Goal: Check status: Check status

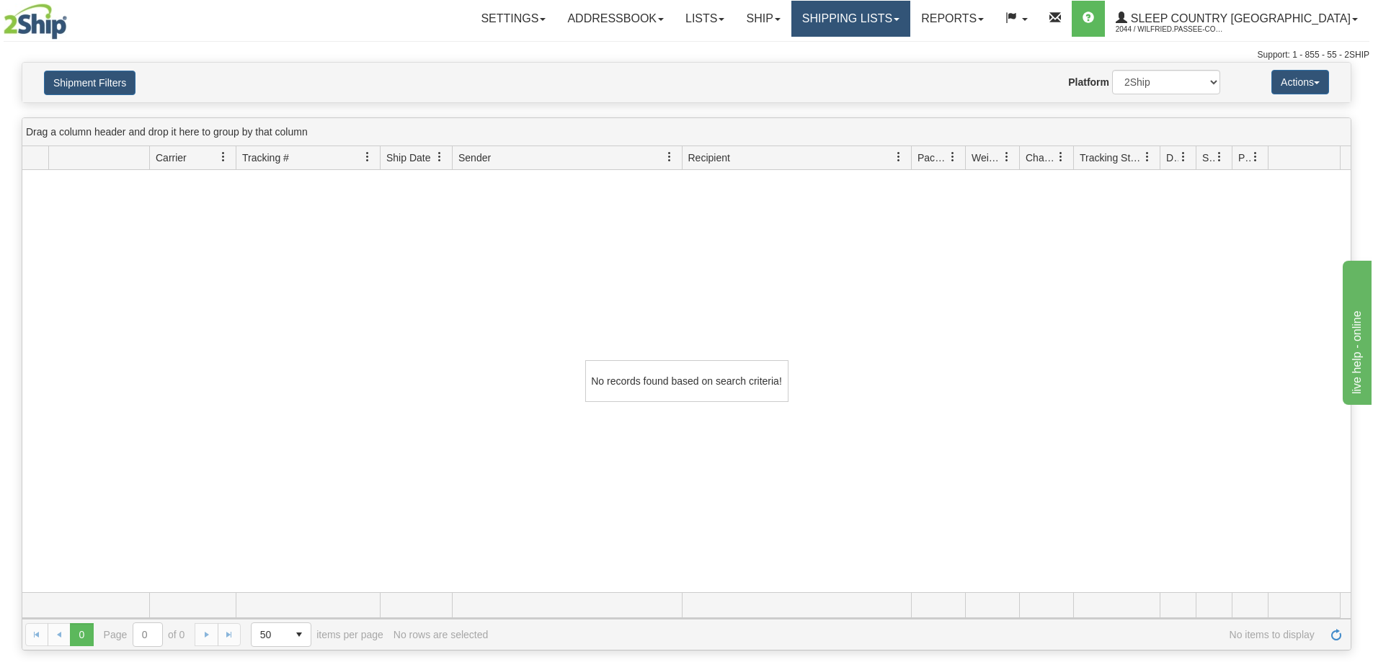
click at [910, 13] on link "Shipping lists" at bounding box center [850, 19] width 119 height 36
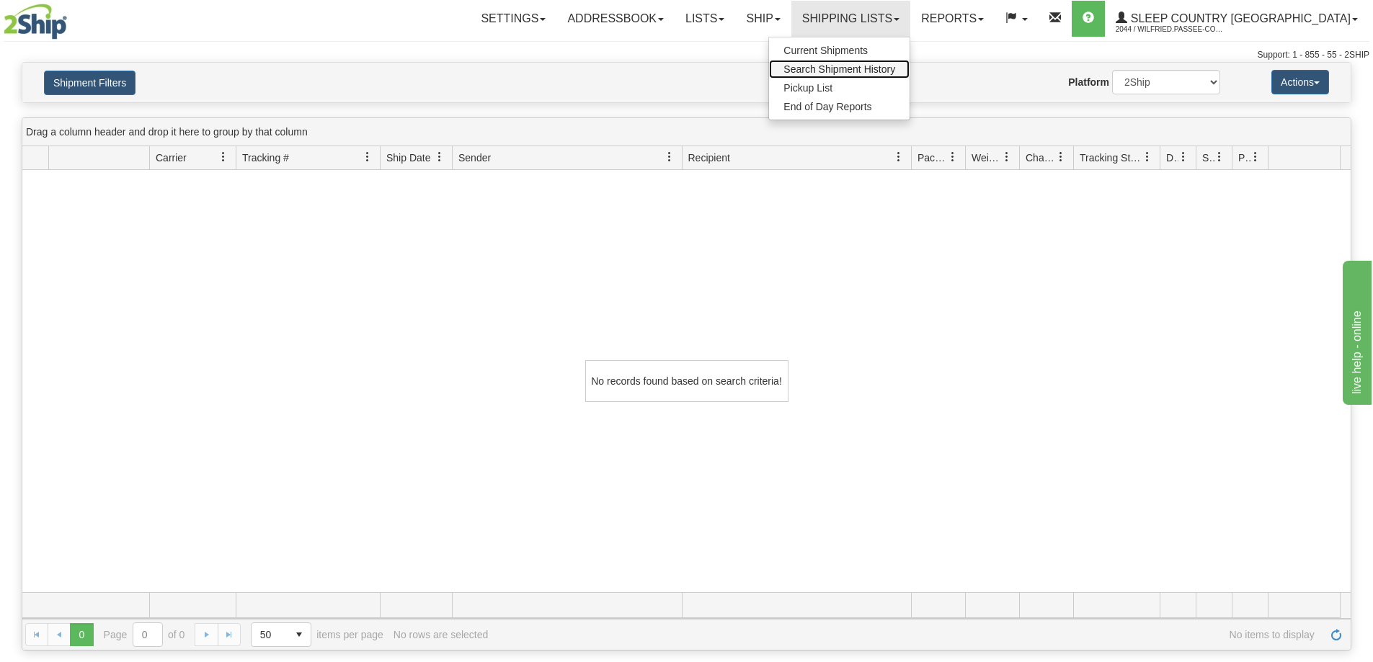
click at [895, 73] on span "Search Shipment History" at bounding box center [839, 69] width 112 height 12
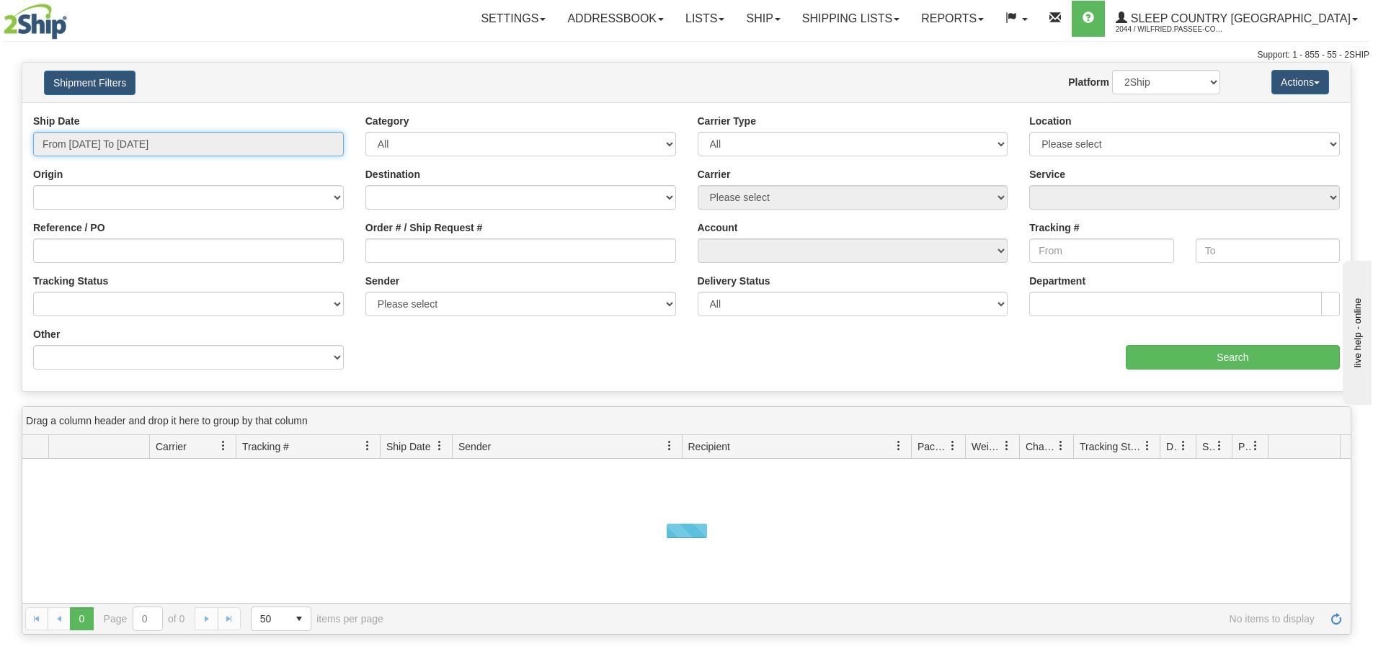
click at [111, 147] on input "From [DATE] To [DATE]" at bounding box center [188, 144] width 311 height 25
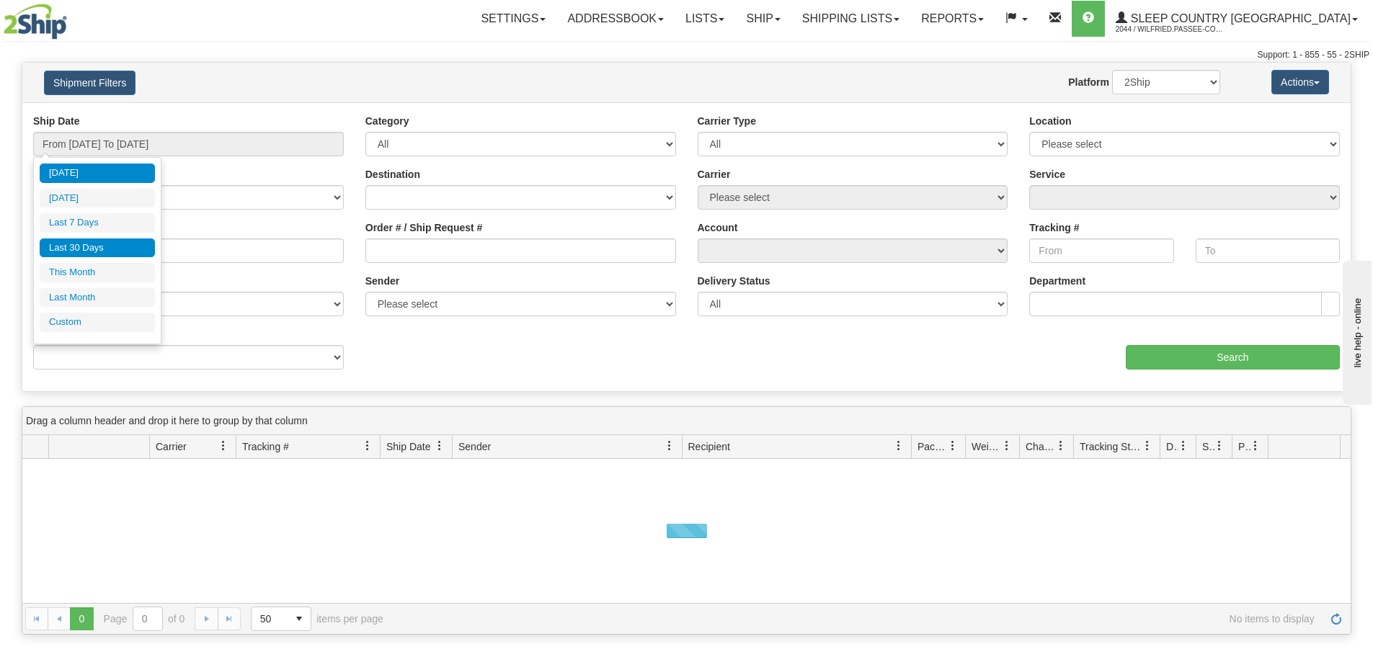
click at [100, 246] on li "Last 30 Days" at bounding box center [97, 248] width 115 height 19
type input "From [DATE] To [DATE]"
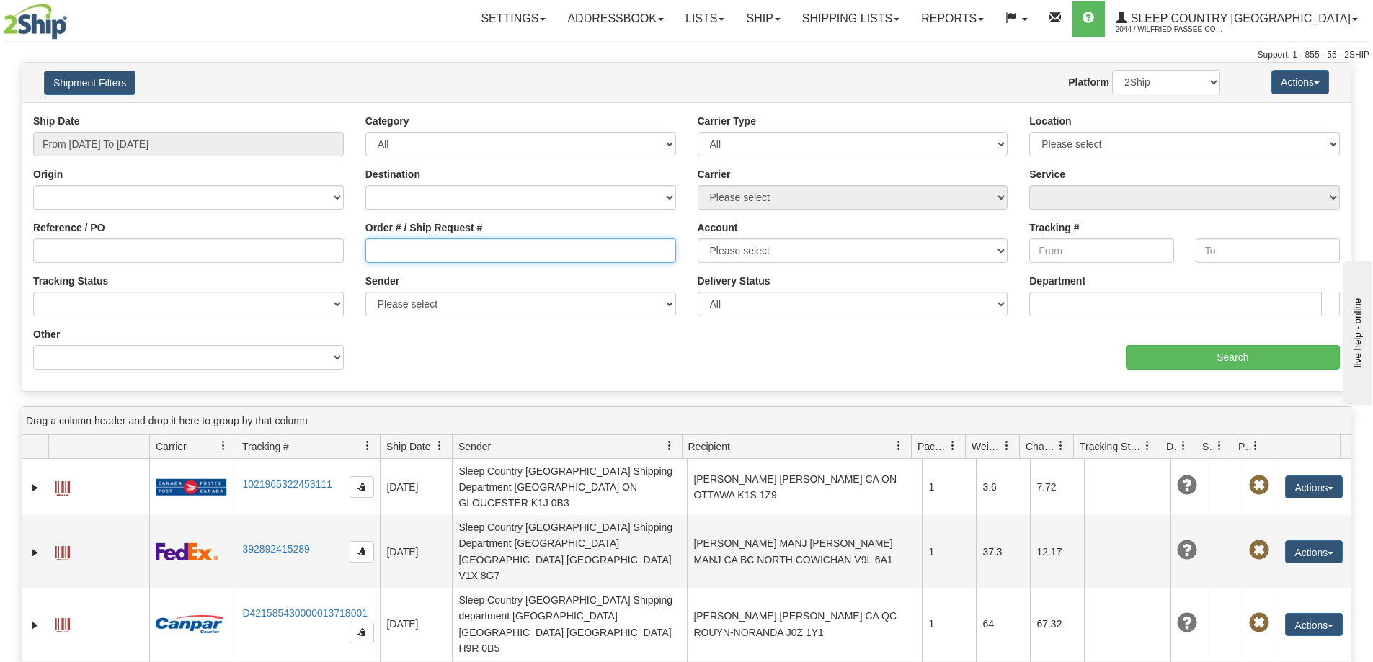
click at [409, 257] on input "Order # / Ship Request #" at bounding box center [520, 251] width 311 height 25
paste input "9000I054839"
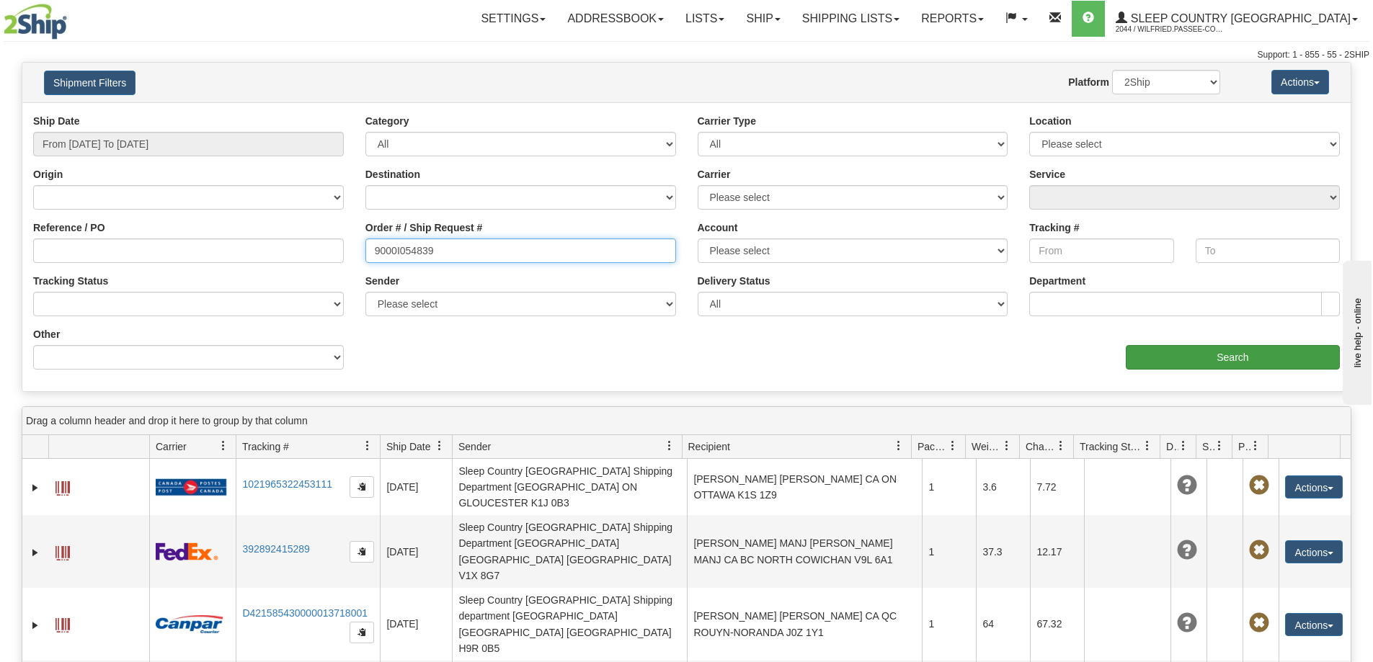
type input "9000I054839"
click at [1188, 356] on input "Search" at bounding box center [1233, 357] width 214 height 25
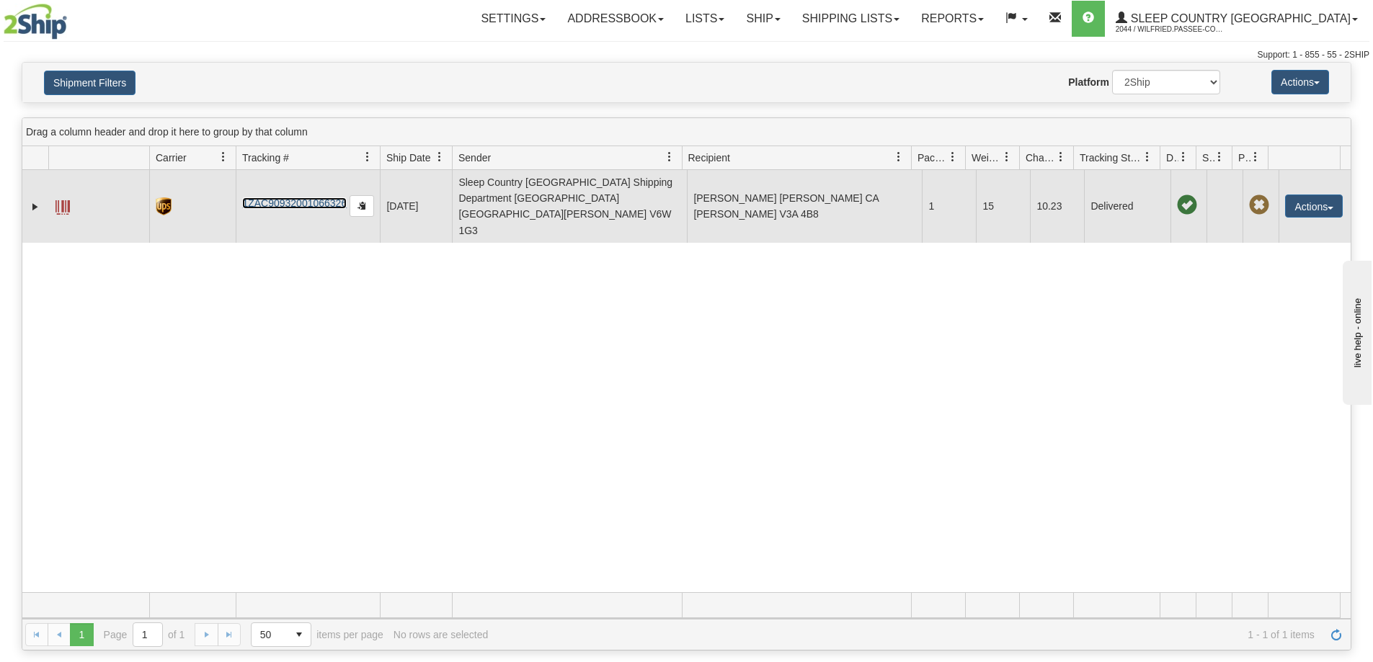
click at [311, 197] on link "1ZAC90932001066326" at bounding box center [294, 203] width 104 height 12
